Goal: Transaction & Acquisition: Purchase product/service

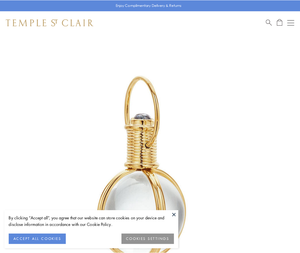
scroll to position [149, 0]
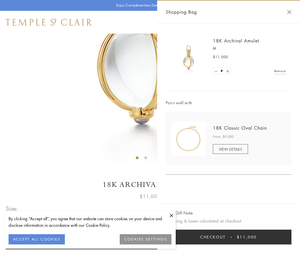
click at [228, 237] on button "Checkout $11,000" at bounding box center [229, 237] width 126 height 15
